Goal: Check status

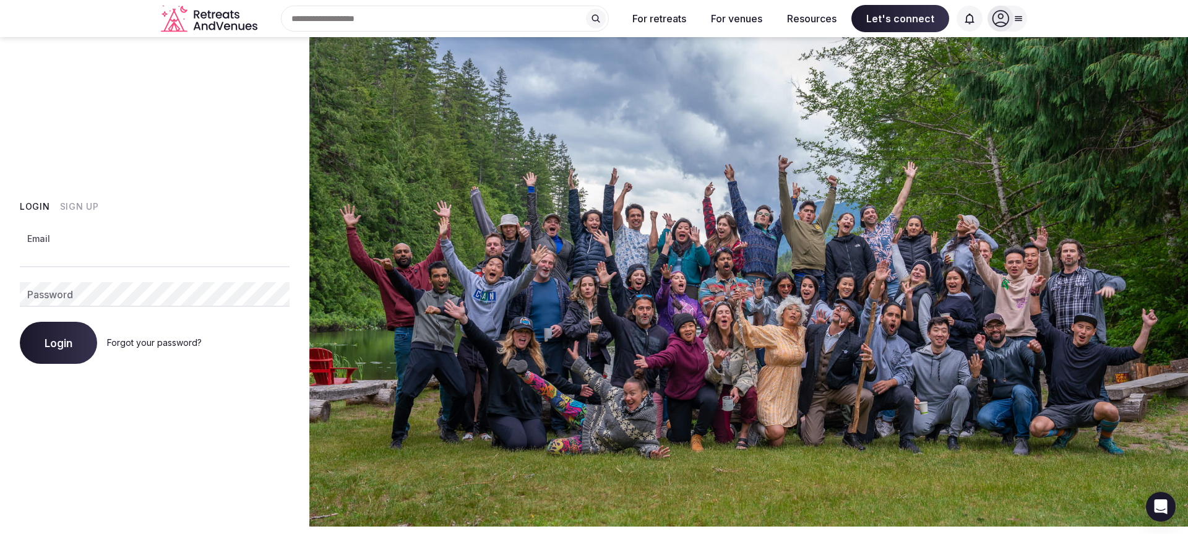
click at [58, 254] on input "Email" at bounding box center [155, 255] width 270 height 25
type input "**********"
click at [56, 355] on button "Login" at bounding box center [58, 343] width 77 height 42
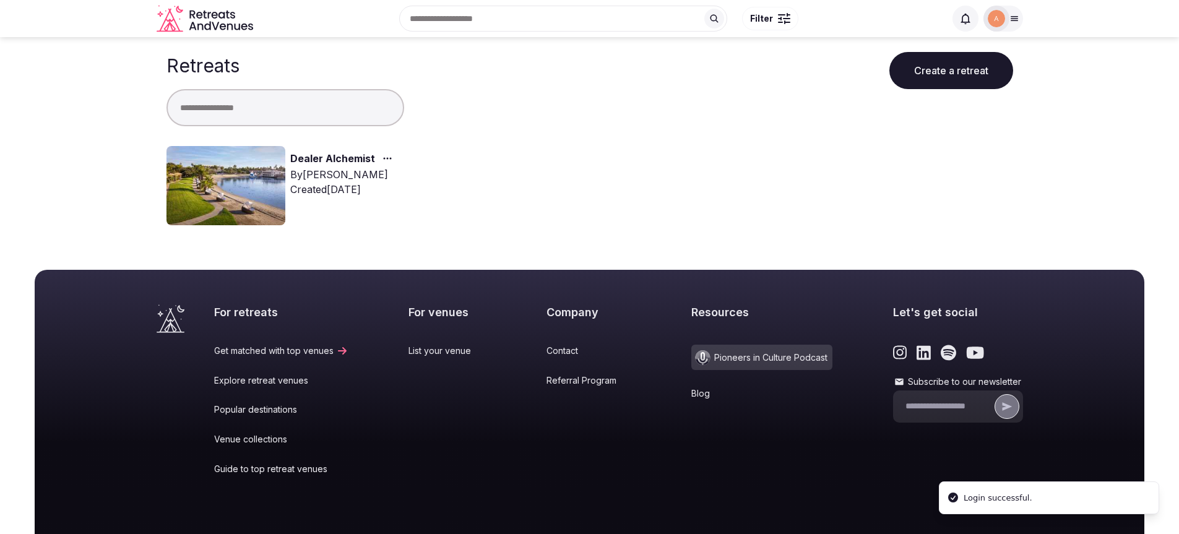
click at [333, 158] on link "Dealer Alchemist" at bounding box center [332, 159] width 85 height 16
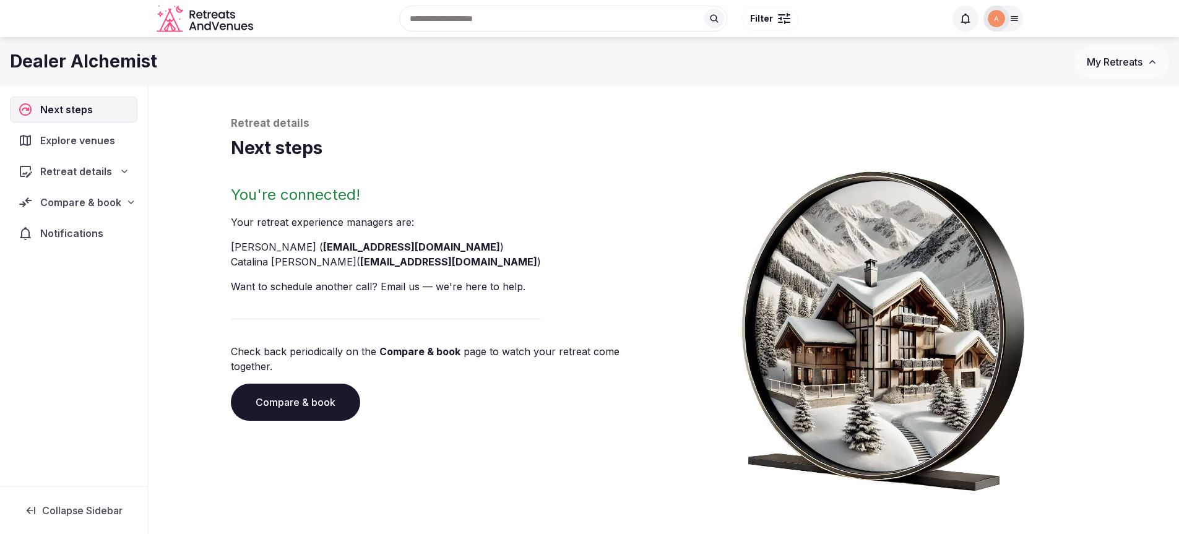
click at [99, 194] on div "Compare & book" at bounding box center [73, 202] width 127 height 26
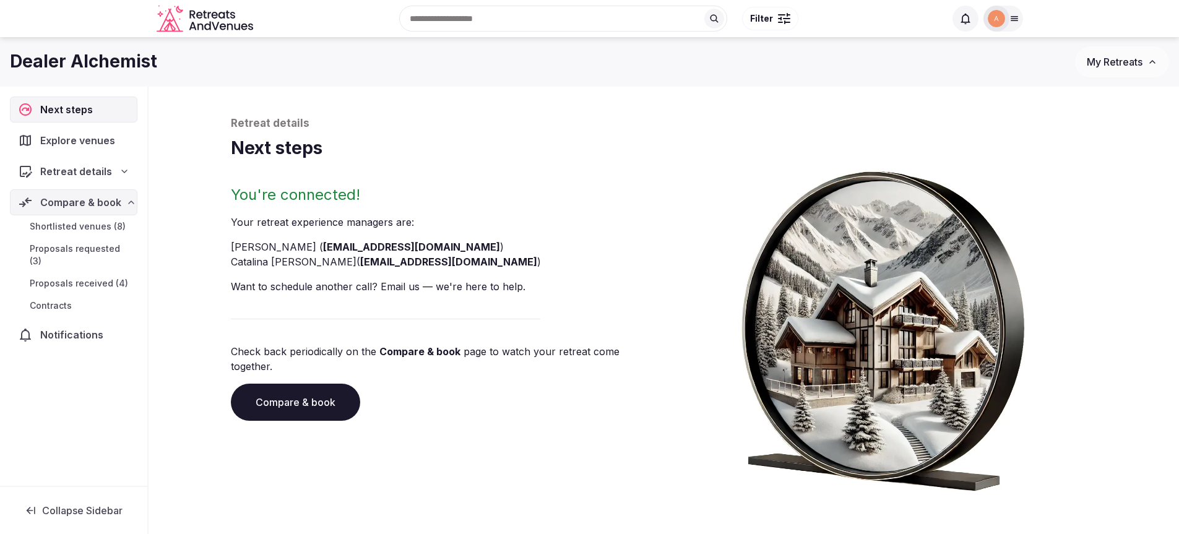
click at [100, 225] on span "Shortlisted venues (8)" at bounding box center [78, 226] width 96 height 12
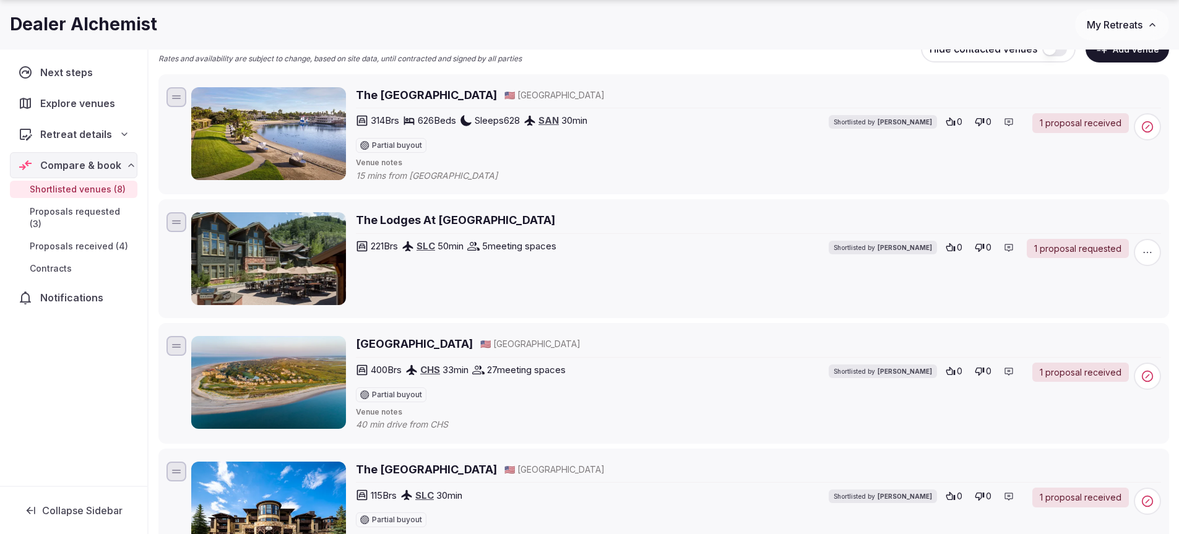
scroll to position [176, 0]
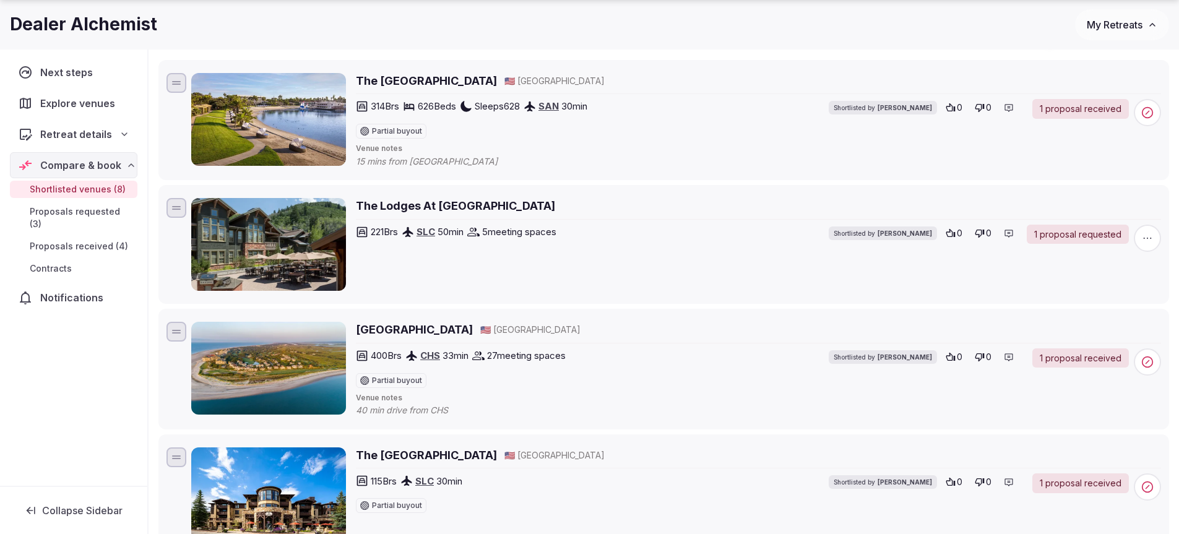
click at [1071, 358] on div "1 proposal received" at bounding box center [1080, 358] width 97 height 20
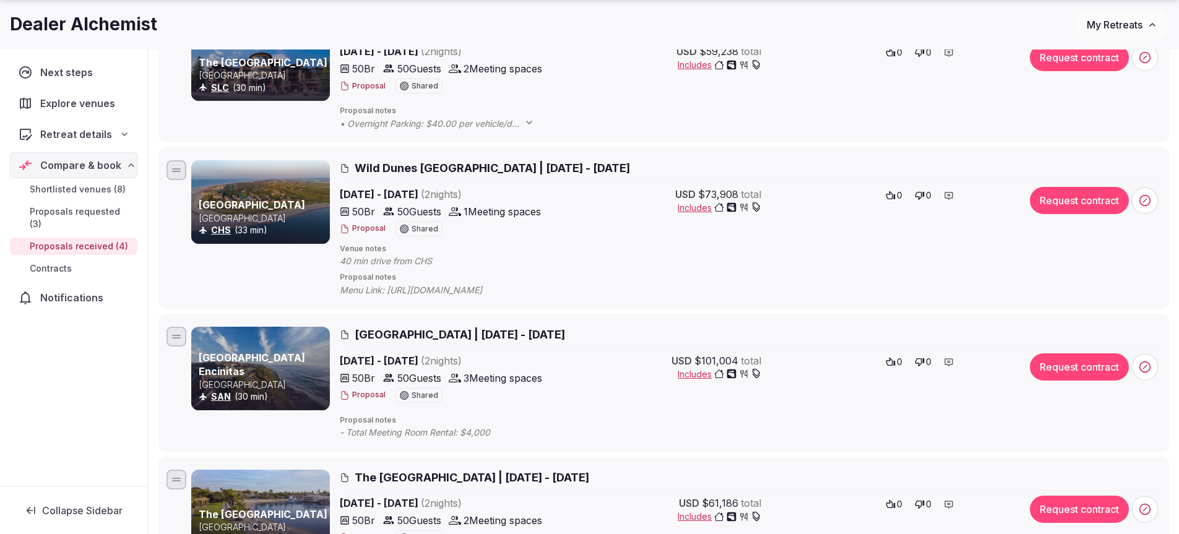
scroll to position [238, 0]
